Goal: Ask a question

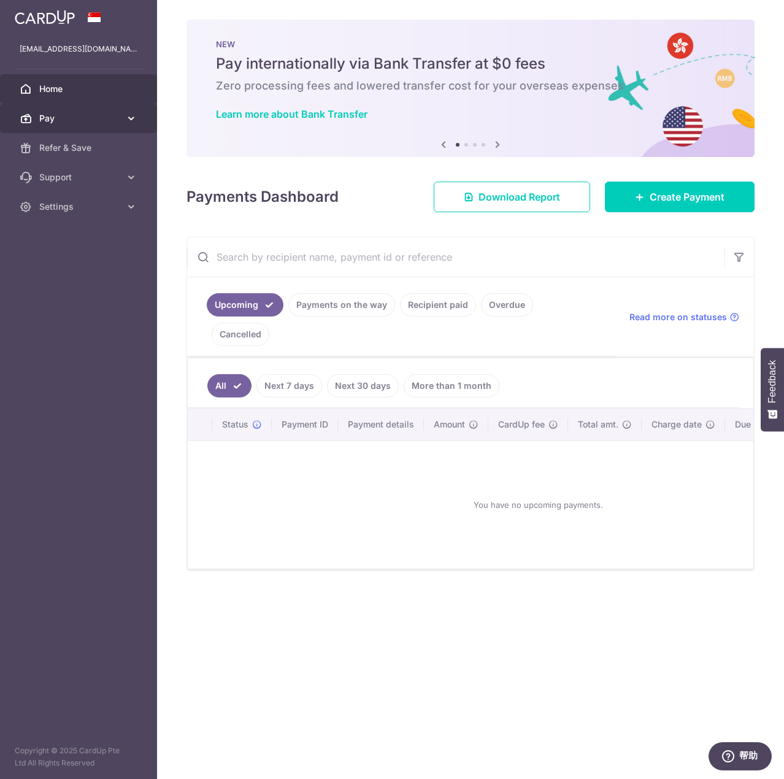
click at [130, 112] on icon at bounding box center [131, 118] width 12 height 12
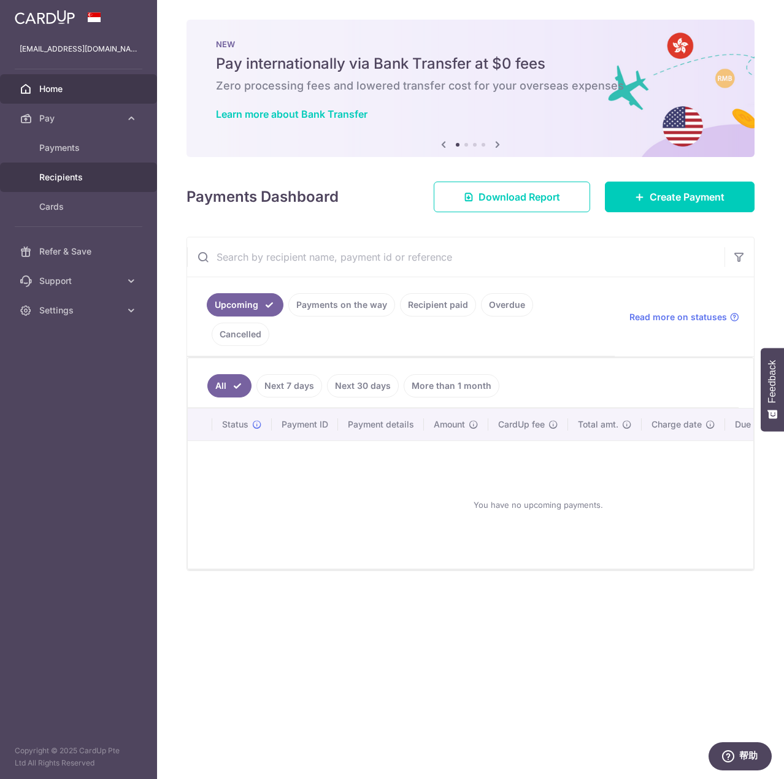
click at [99, 180] on span "Recipients" at bounding box center [79, 177] width 81 height 12
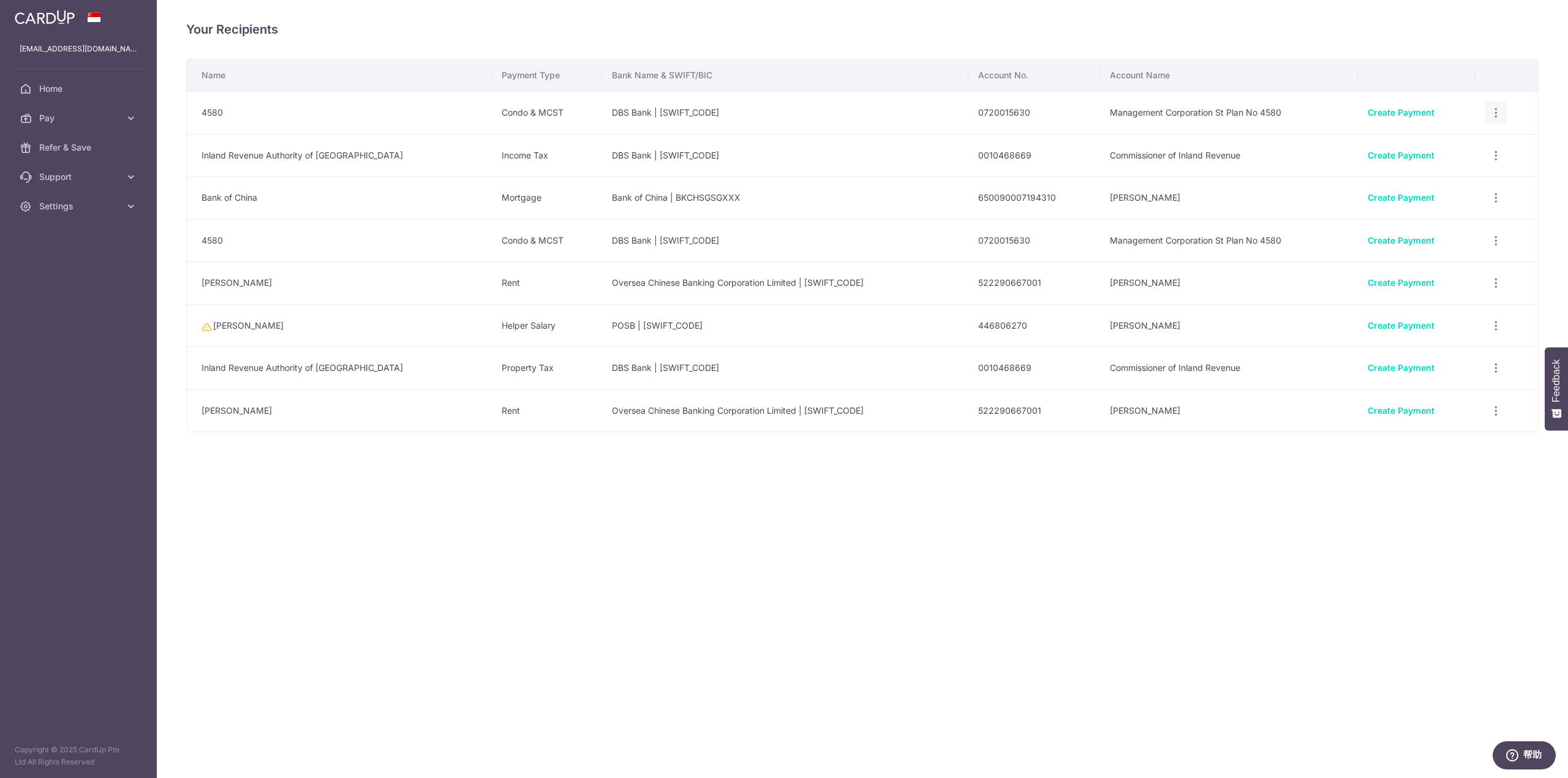
click at [782, 113] on icon "button" at bounding box center [1495, 113] width 13 height 13
click at [782, 120] on icon "button" at bounding box center [1495, 113] width 13 height 13
click at [782, 444] on span "View/Edit" at bounding box center [1454, 444] width 83 height 15
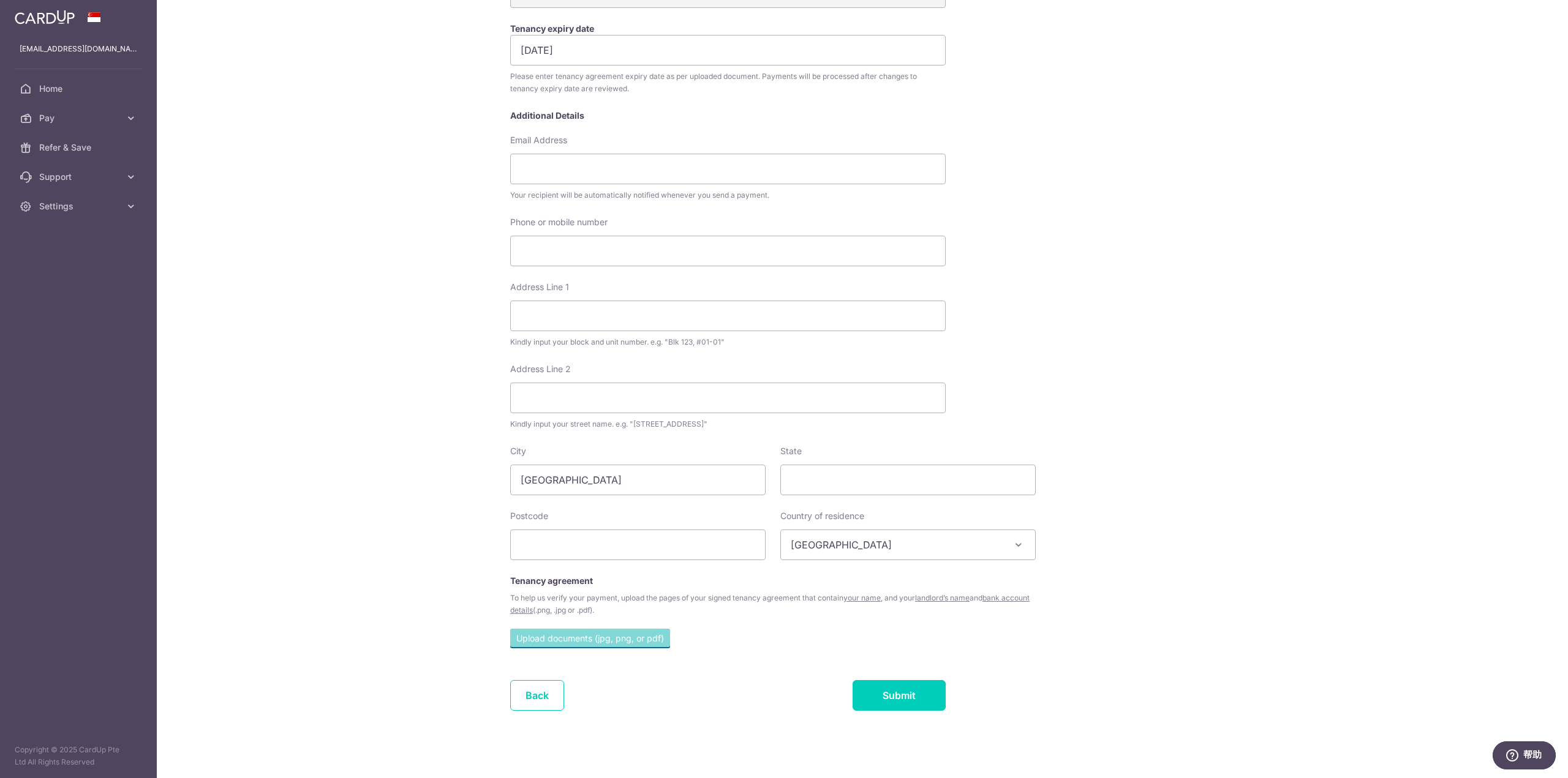
scroll to position [242, 0]
click at [516, 689] on link "Back" at bounding box center [537, 690] width 54 height 31
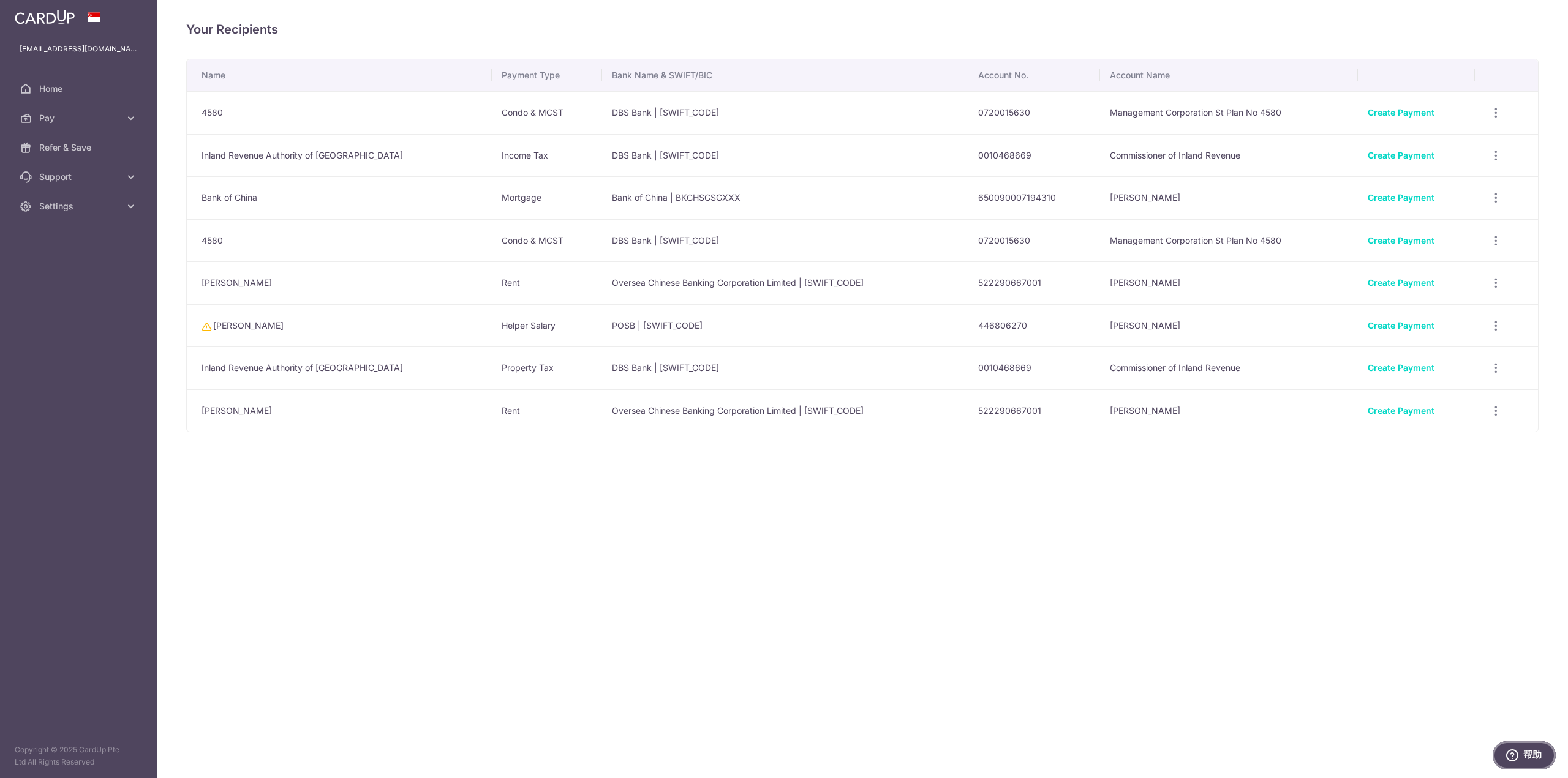
click at [782, 758] on icon "帮助" at bounding box center [1512, 756] width 12 height 12
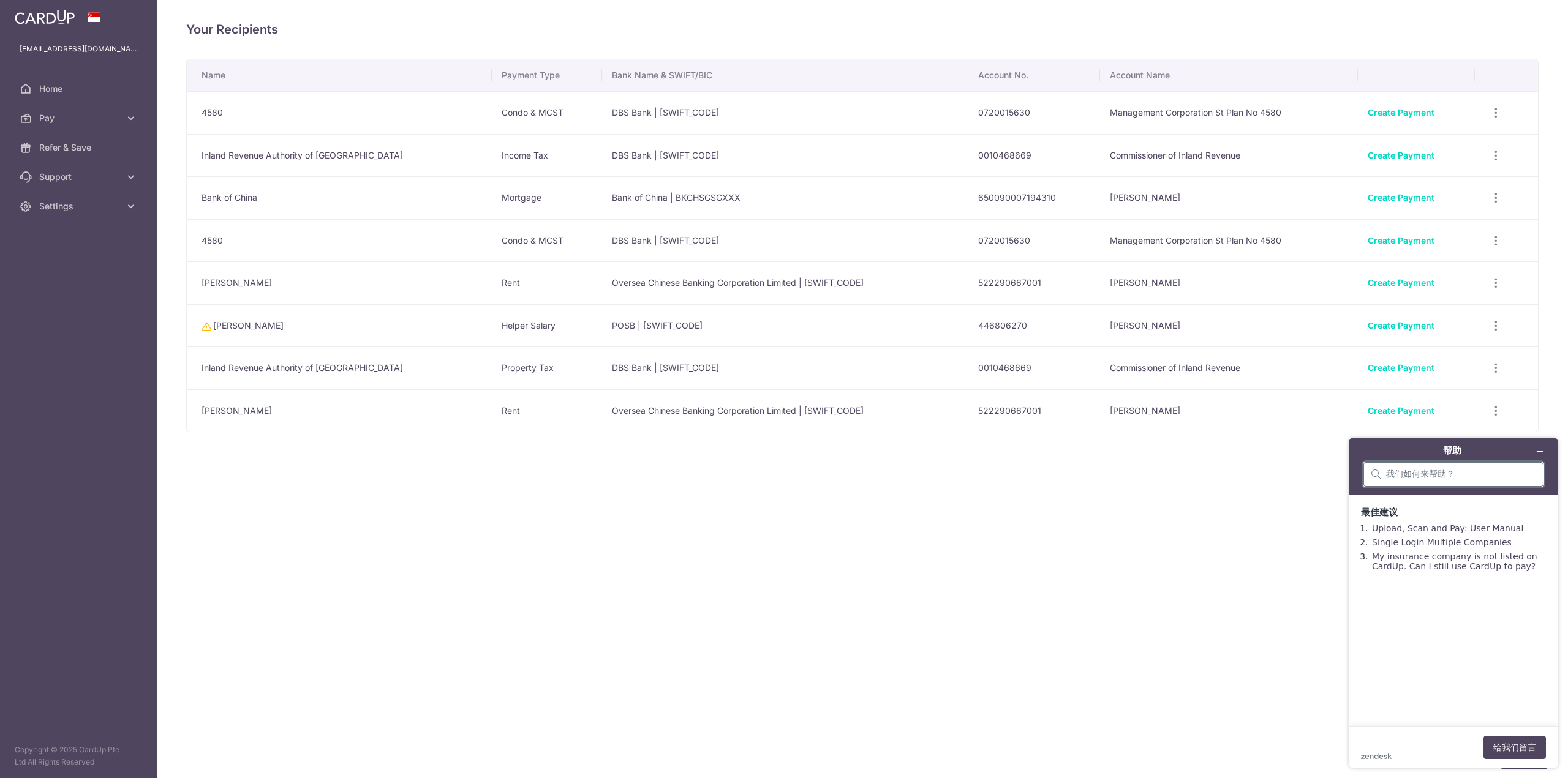
click at [782, 478] on input "search" at bounding box center [1461, 474] width 150 height 11
type input "how to delete recepients?"
click at [782, 743] on button "给我们留言" at bounding box center [1514, 747] width 63 height 23
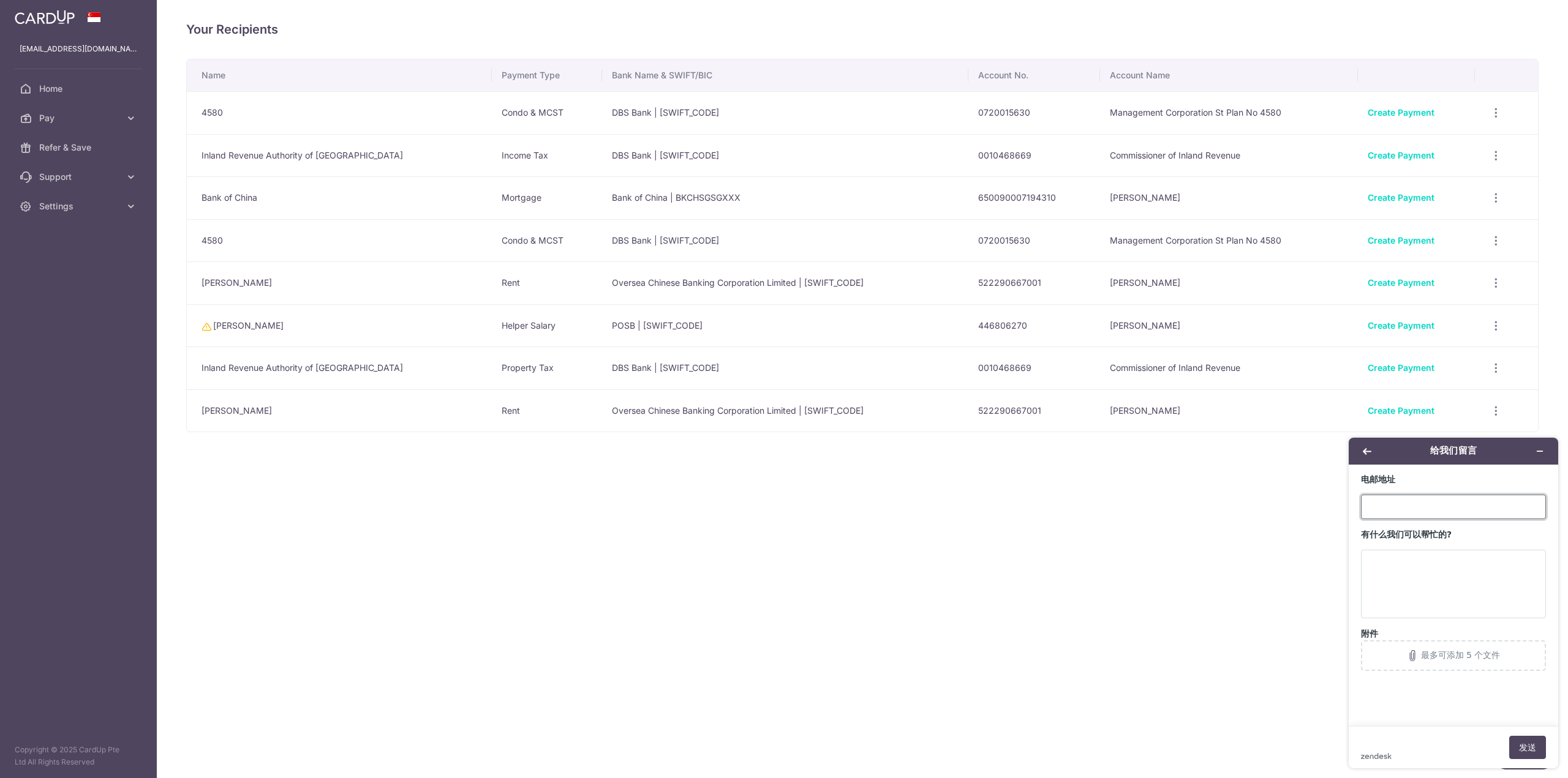
click at [782, 513] on input "电邮地址" at bounding box center [1452, 506] width 185 height 25
type input "[EMAIL_ADDRESS][DOMAIN_NAME]"
click at [782, 564] on textarea "有什么我们可以帮忙的?" at bounding box center [1452, 584] width 185 height 69
click at [782, 576] on textarea "有什么我们可以帮忙的?" at bounding box center [1452, 584] width 185 height 69
type textarea "I want to remove all my recepients. How can i do it? can you please help me?"
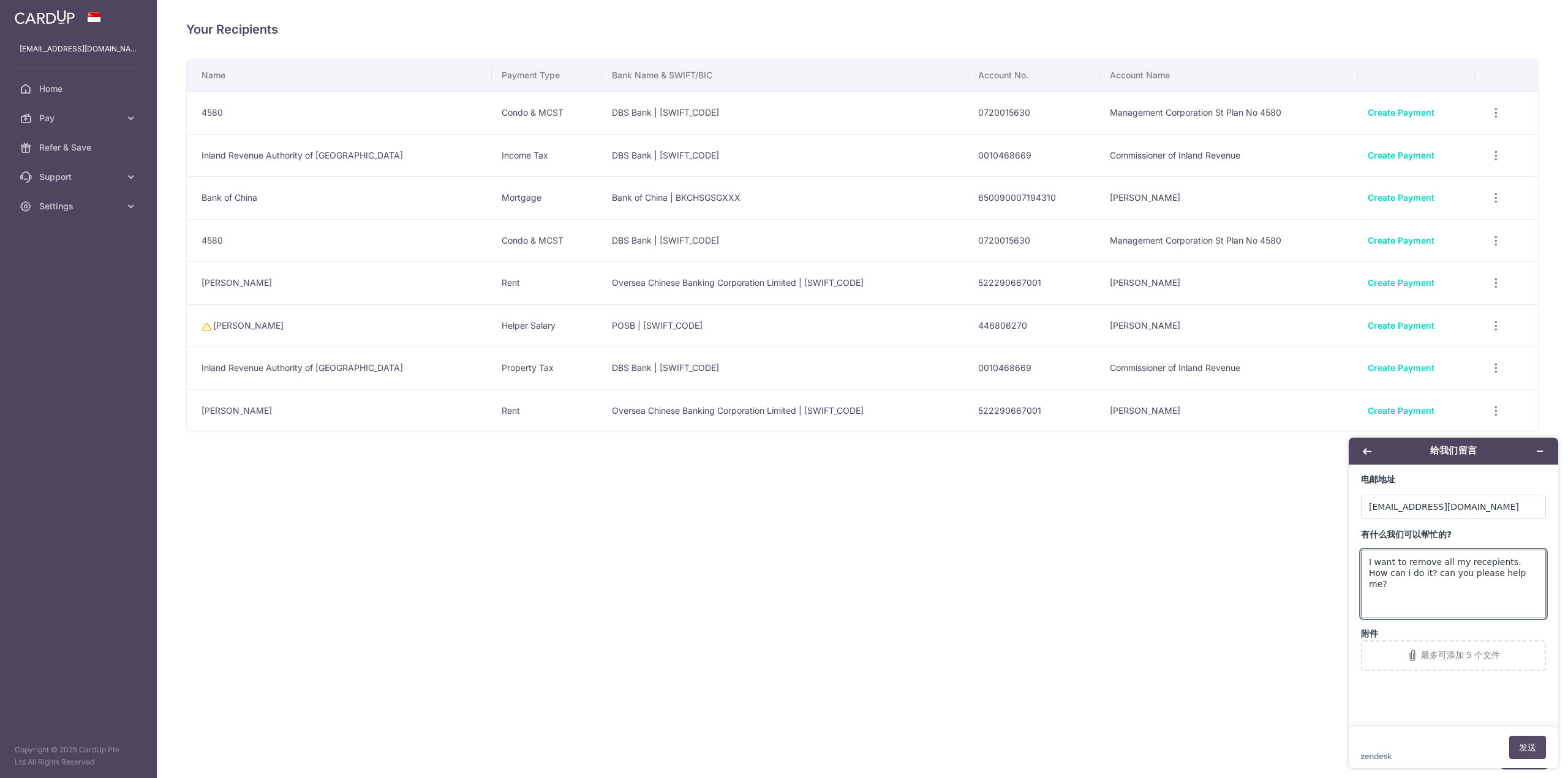
click at [782, 746] on button "发送" at bounding box center [1527, 747] width 37 height 23
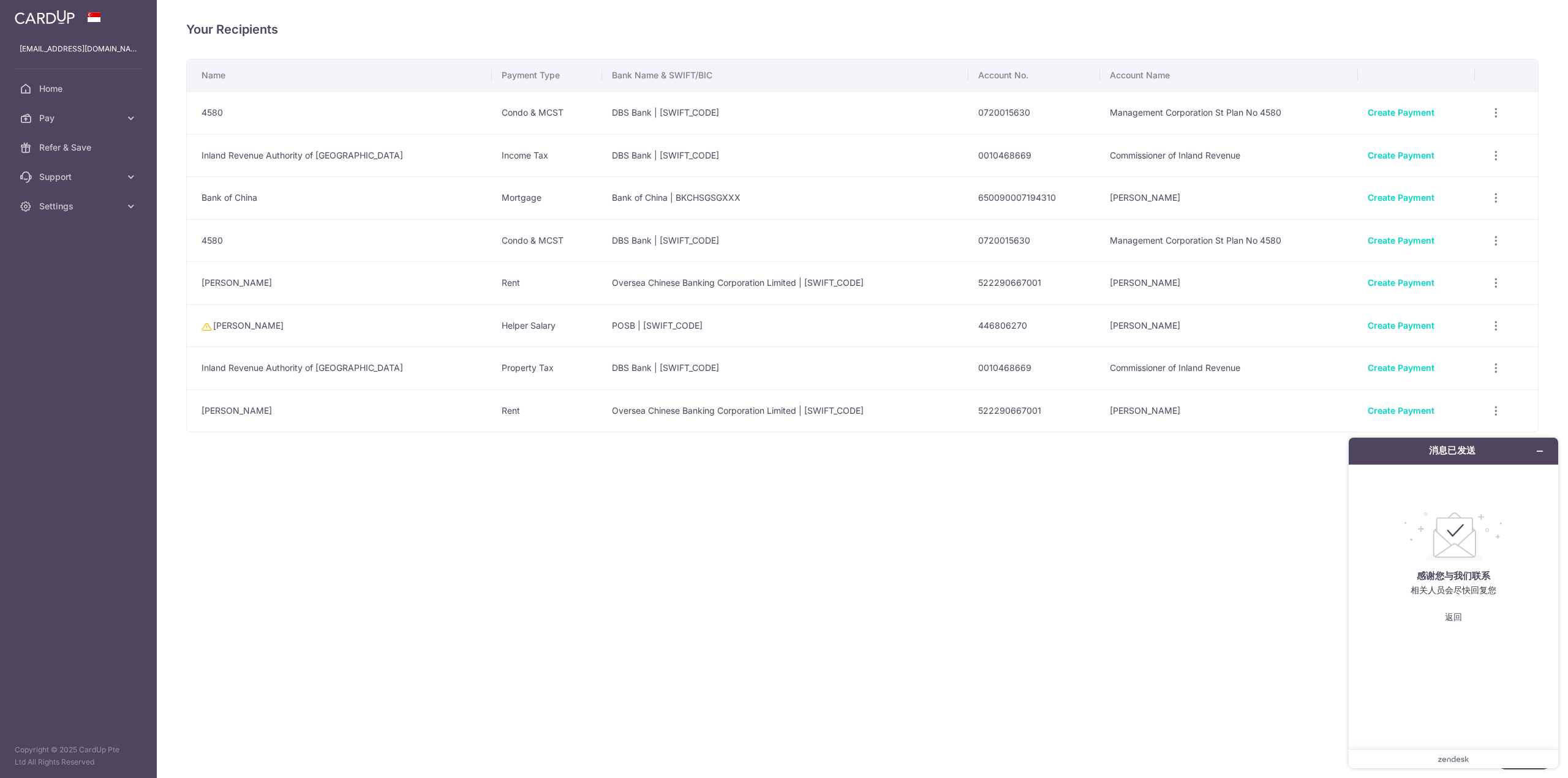
click at [782, 483] on div "Your Recipients Name Payment Type Bank Name & SWIFT/BIC Account No. Account Nam…" at bounding box center [862, 389] width 1411 height 778
click at [782, 447] on icon "最小化小组件" at bounding box center [1539, 451] width 9 height 9
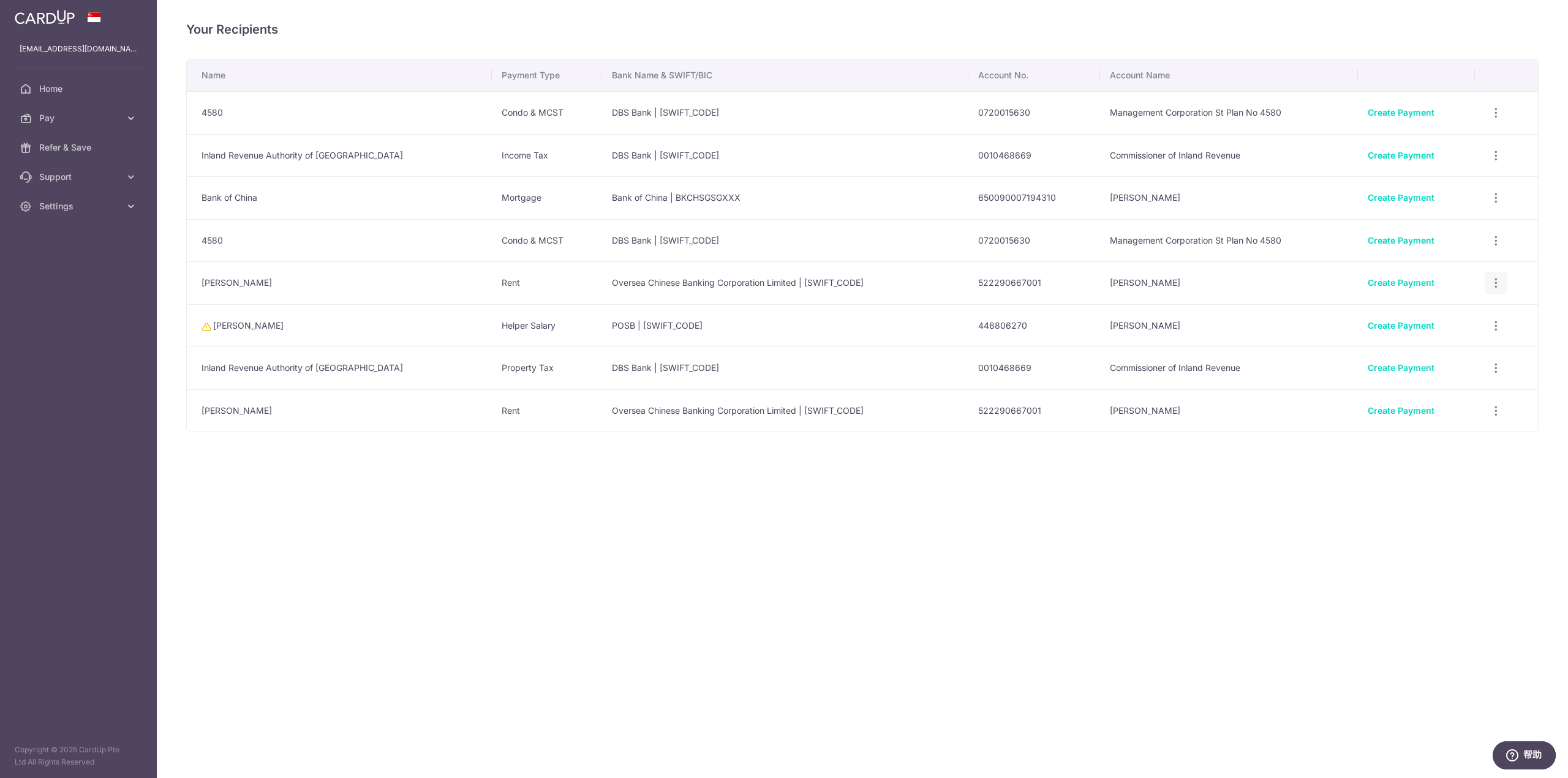
click at [782, 120] on icon "button" at bounding box center [1495, 113] width 13 height 13
click at [782, 318] on span "View/Edit" at bounding box center [1454, 317] width 83 height 15
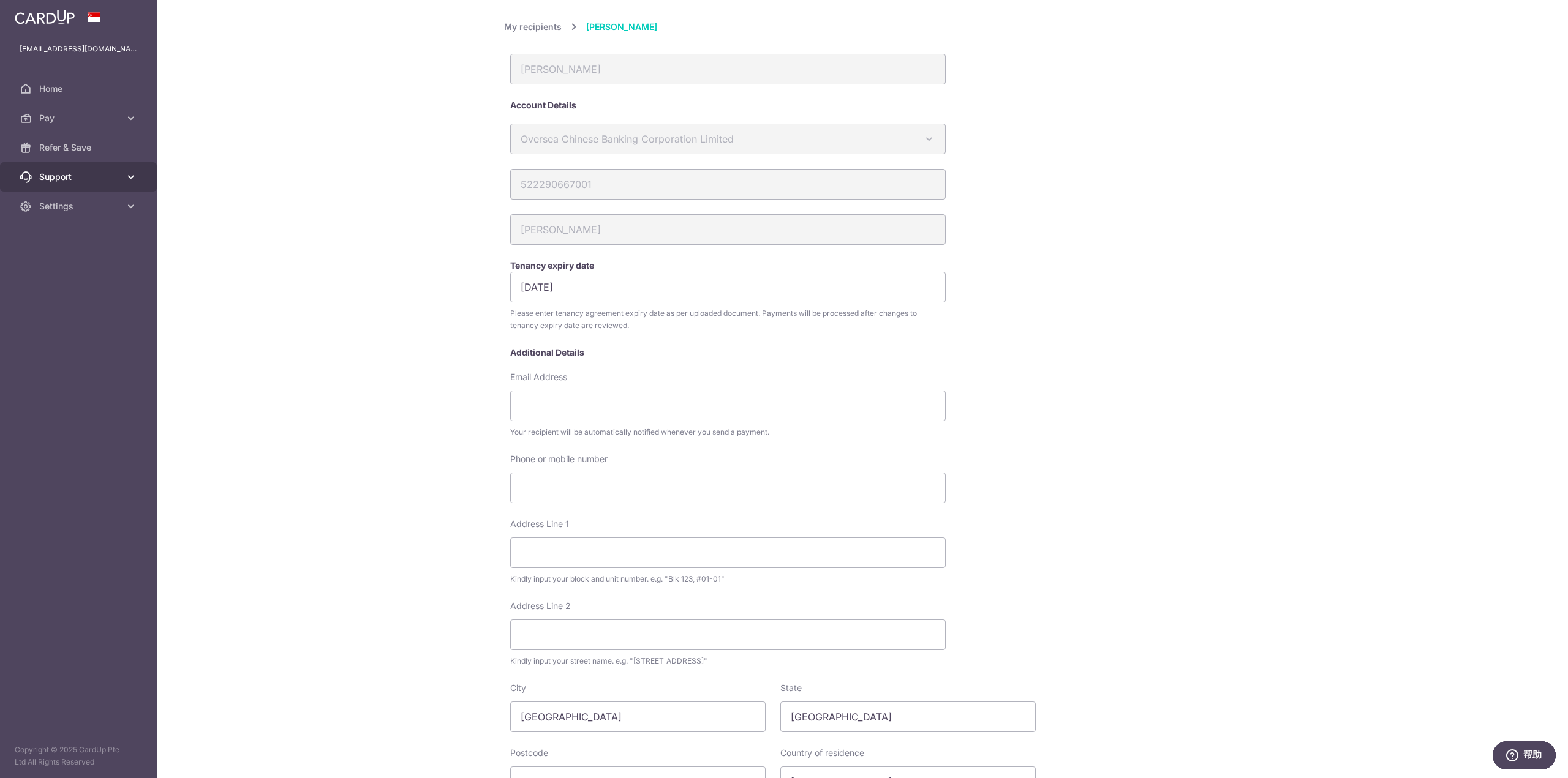
click at [134, 180] on icon at bounding box center [131, 177] width 12 height 12
click at [131, 115] on icon at bounding box center [131, 118] width 12 height 12
click at [75, 389] on span "Settings" at bounding box center [79, 384] width 81 height 12
click at [72, 419] on link "Account" at bounding box center [78, 412] width 157 height 29
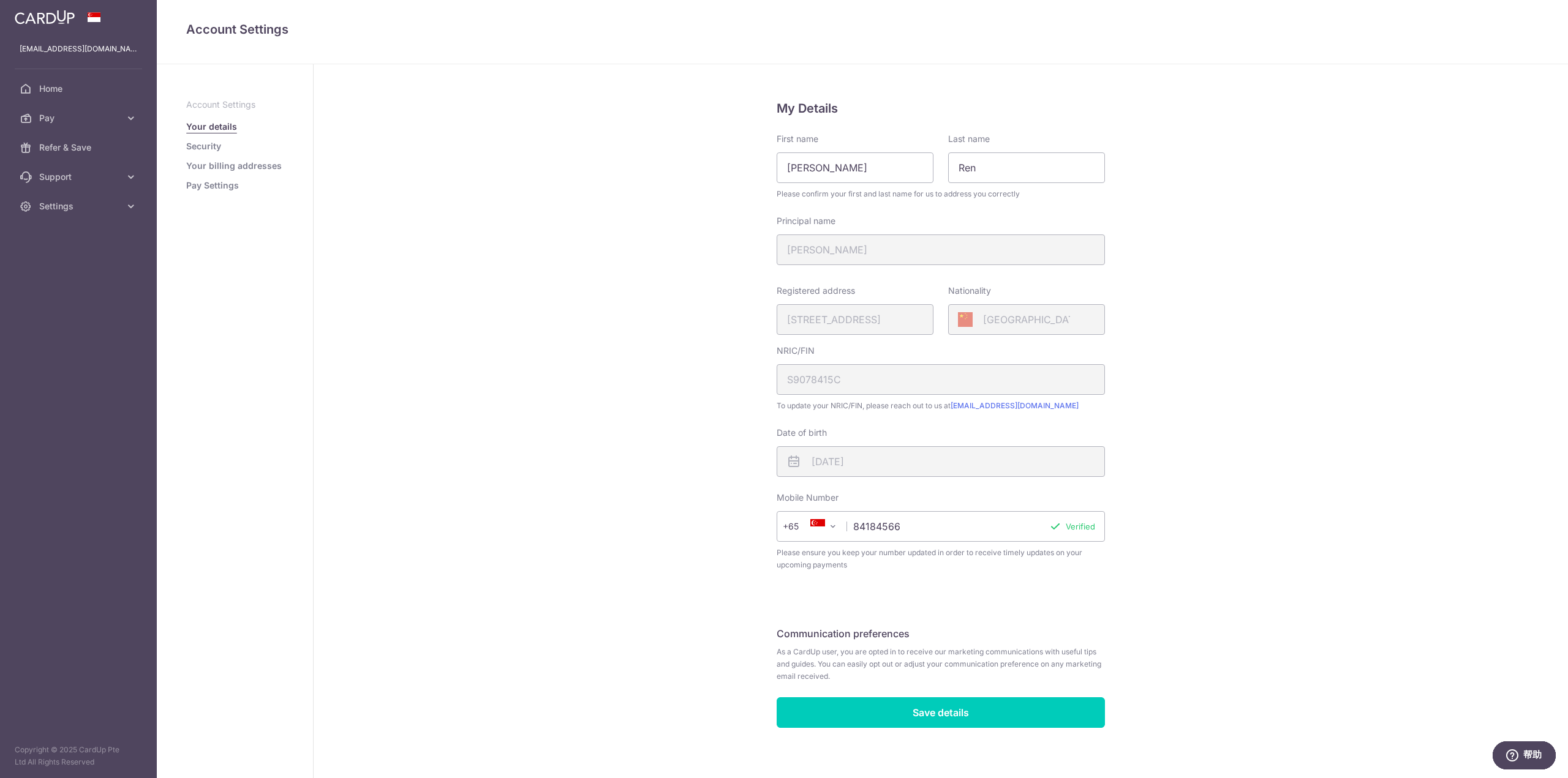
click at [209, 146] on link "Security" at bounding box center [203, 146] width 35 height 12
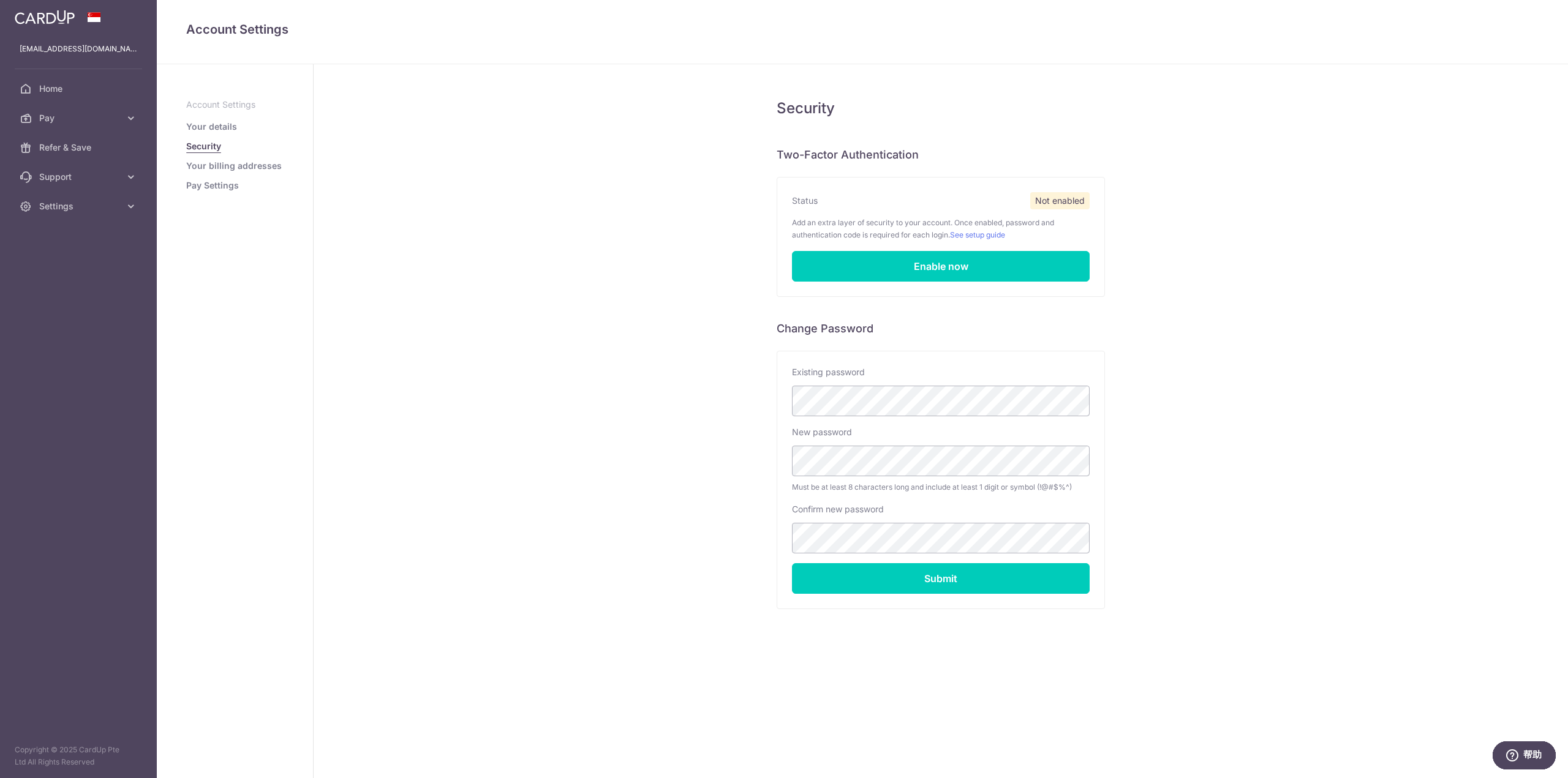
click at [211, 165] on link "Your billing addresses" at bounding box center [234, 166] width 96 height 12
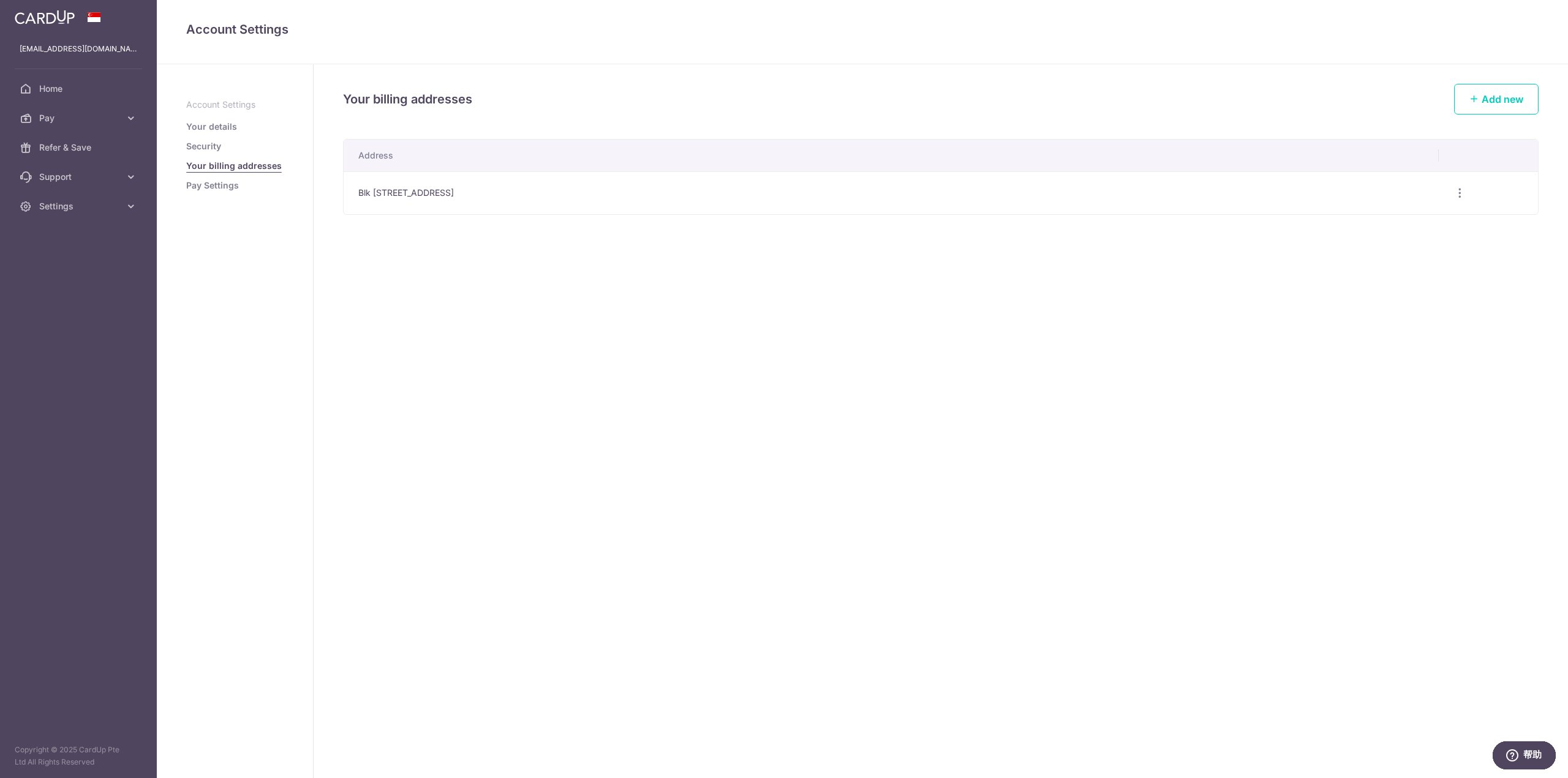
click at [205, 187] on link "Pay Settings" at bounding box center [212, 186] width 53 height 12
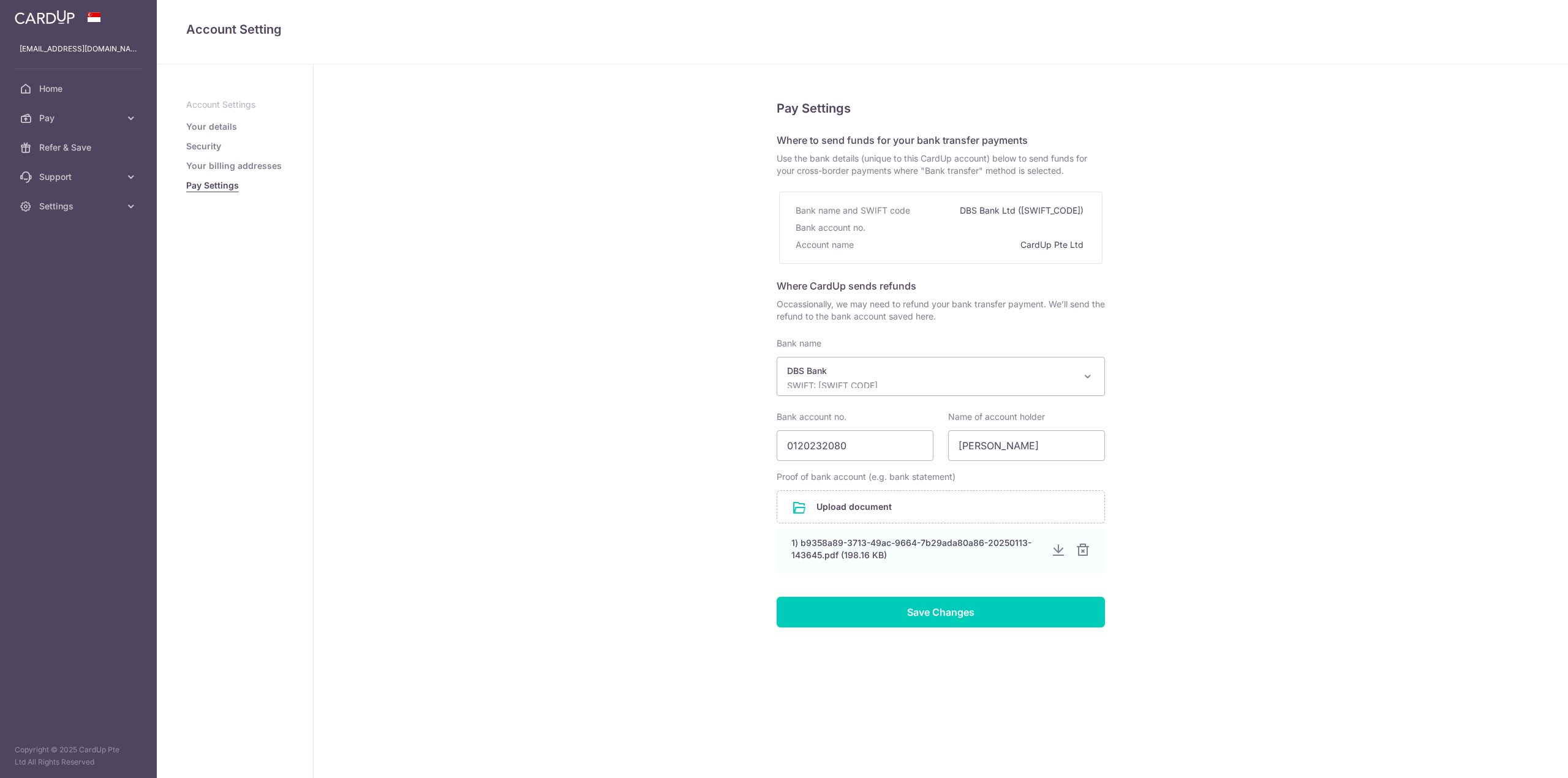
select select "6"
click at [85, 118] on span "Pay" at bounding box center [79, 118] width 81 height 12
click at [77, 148] on span "Payments" at bounding box center [79, 148] width 81 height 12
